Goal: Book appointment/travel/reservation

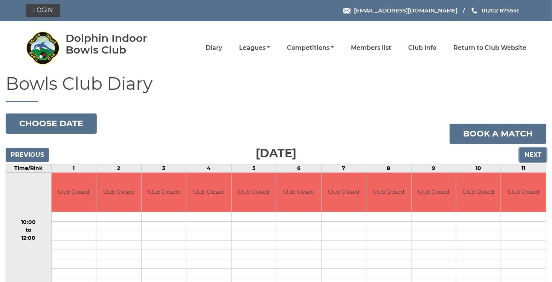
click at [532, 157] on input "Next" at bounding box center [533, 155] width 27 height 14
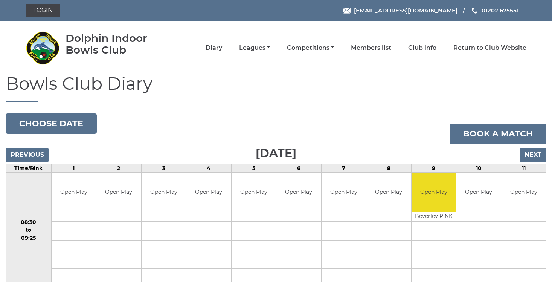
click at [532, 157] on input "Next" at bounding box center [533, 155] width 27 height 14
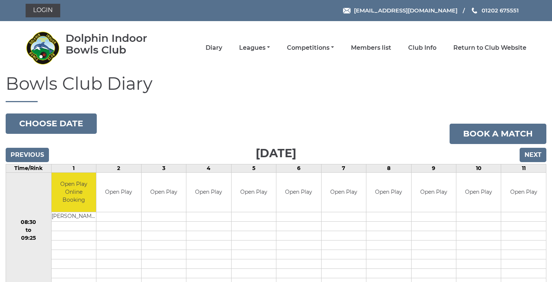
click at [532, 157] on input "Next" at bounding box center [533, 155] width 27 height 14
